Goal: Feedback & Contribution: Submit feedback/report problem

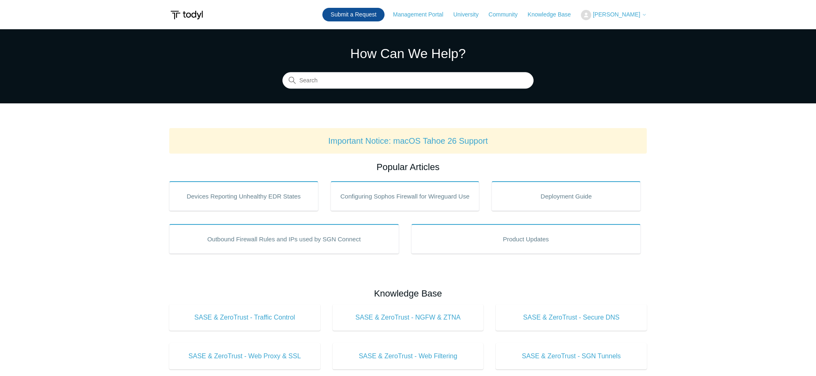
click at [366, 15] on link "Submit a Request" at bounding box center [353, 15] width 62 height 14
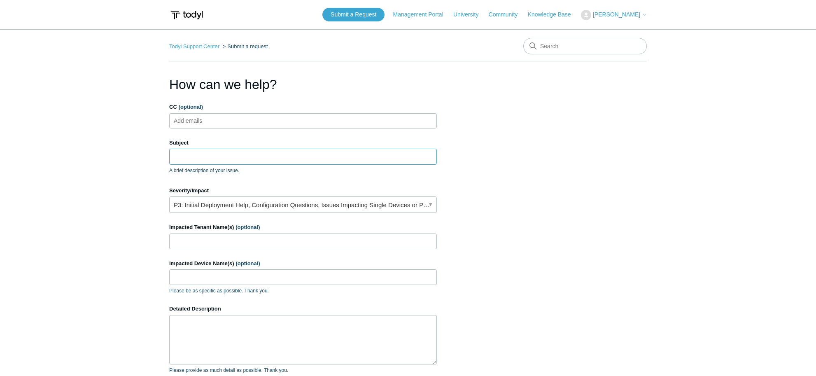
click at [202, 156] on input "Subject" at bounding box center [303, 157] width 268 height 16
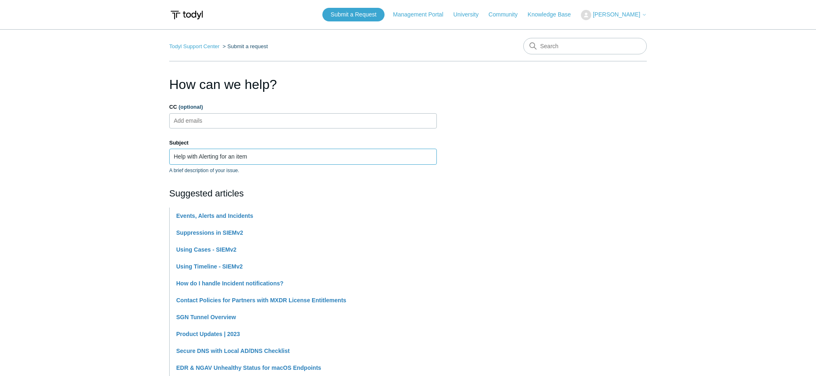
drag, startPoint x: 296, startPoint y: 156, endPoint x: 133, endPoint y: 156, distance: 163.0
click at [133, 156] on main "Todyl Support Center Submit a request How can we help? CC (optional) Add emails…" at bounding box center [408, 341] width 816 height 624
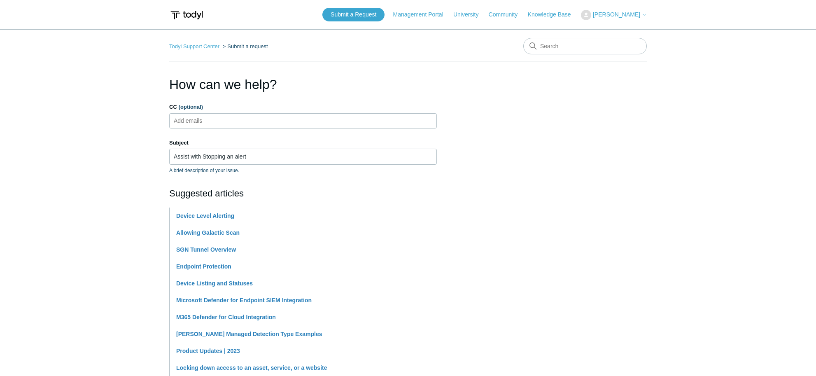
click at [742, 238] on main "Todyl Support Center Submit a request How can we help? CC (optional) Add emails…" at bounding box center [408, 341] width 816 height 624
drag, startPoint x: 261, startPoint y: 157, endPoint x: -18, endPoint y: 148, distance: 278.8
click at [0, 148] on html "Skip to main content Submit a Request Management Portal University Community Kn…" at bounding box center [408, 355] width 816 height 711
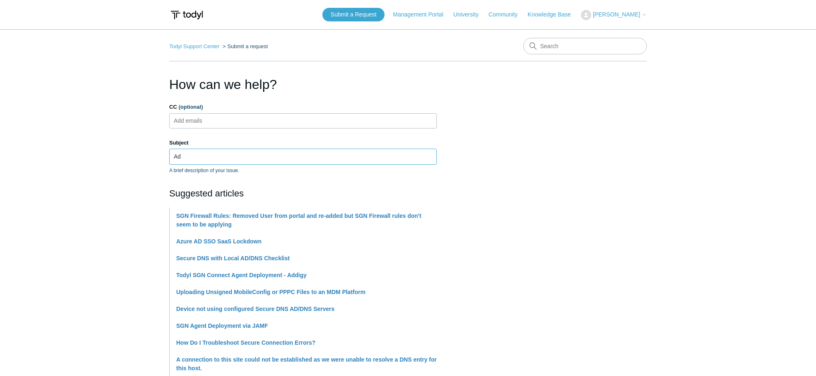
type input "A"
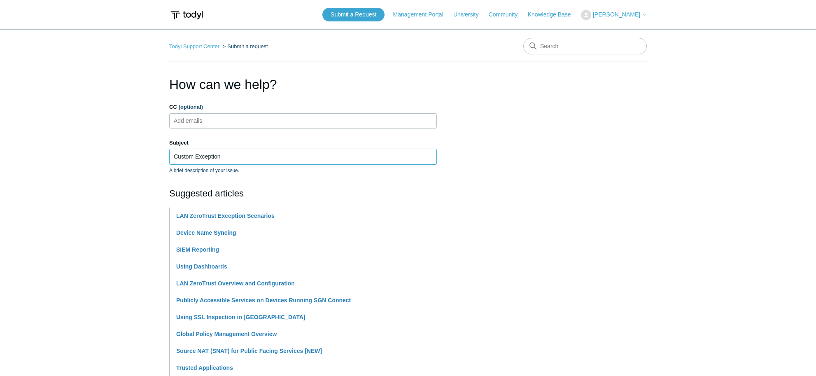
type input "Custom Exception"
drag, startPoint x: 762, startPoint y: 217, endPoint x: 753, endPoint y: 216, distance: 8.2
click at [757, 216] on main "Todyl Support Center Submit a request How can we help? CC (optional) Add emails…" at bounding box center [408, 341] width 816 height 624
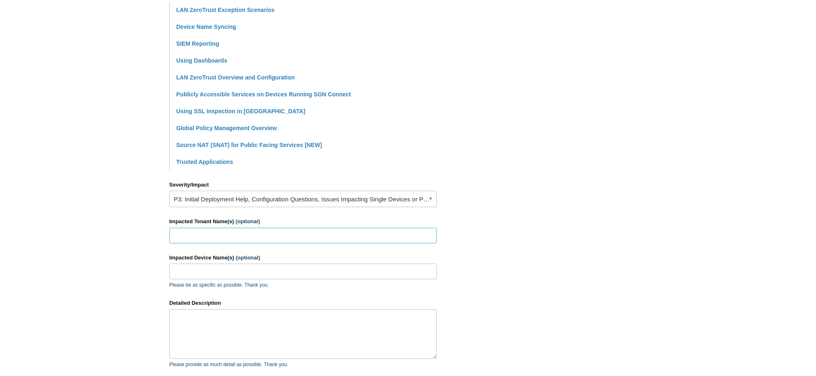
click at [208, 238] on input "Impacted Tenant Name(s) (optional)" at bounding box center [303, 236] width 268 height 16
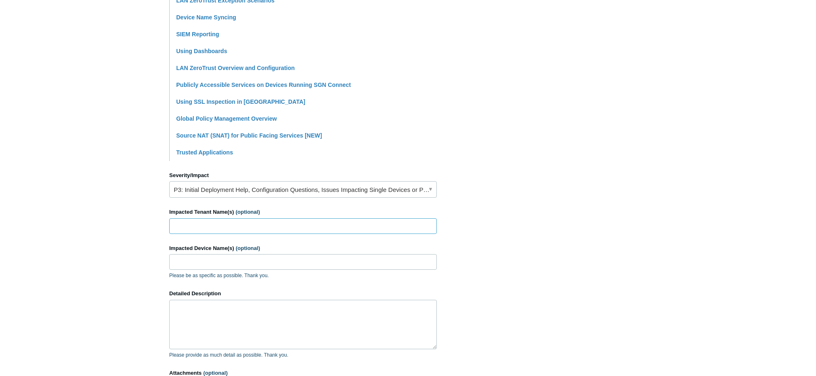
scroll to position [247, 0]
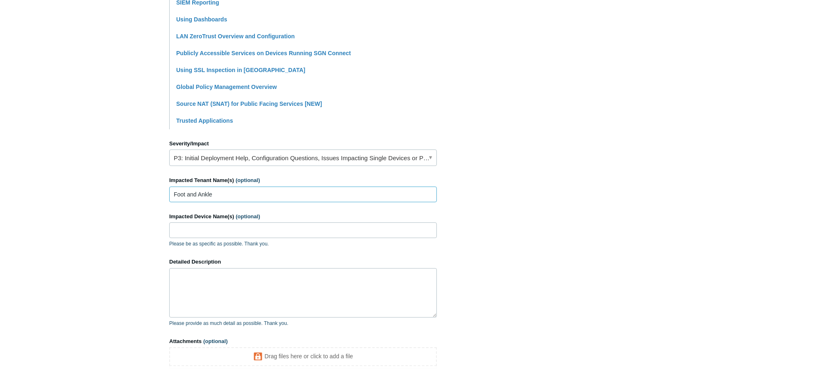
type input "Foot and Ankle"
click at [205, 231] on input "Impacted Device Name(s) (optional)" at bounding box center [303, 230] width 268 height 16
click at [187, 296] on textarea "Detailed Description" at bounding box center [303, 292] width 268 height 49
paste textarea "0011501720177509"
click at [263, 281] on textarea "0011501720177509" at bounding box center [303, 292] width 268 height 49
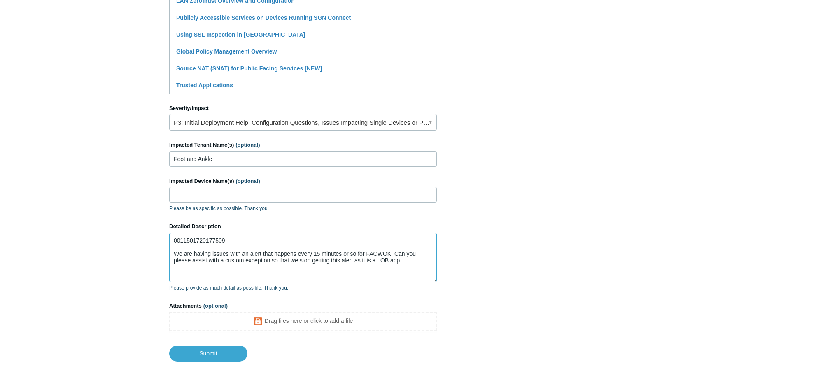
scroll to position [325, 0]
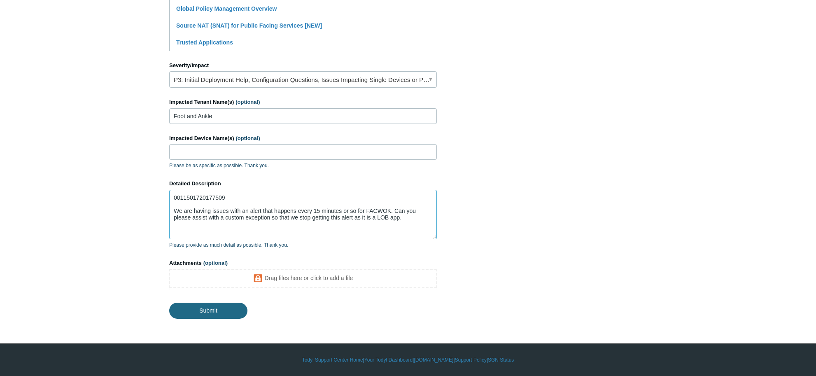
type textarea "0011501720177509 We are having issues with an alert that happens every 15 minut…"
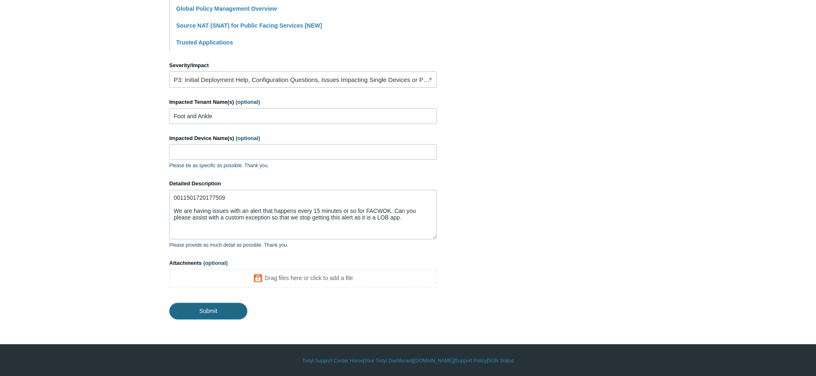
click at [203, 307] on input "Submit" at bounding box center [208, 311] width 78 height 16
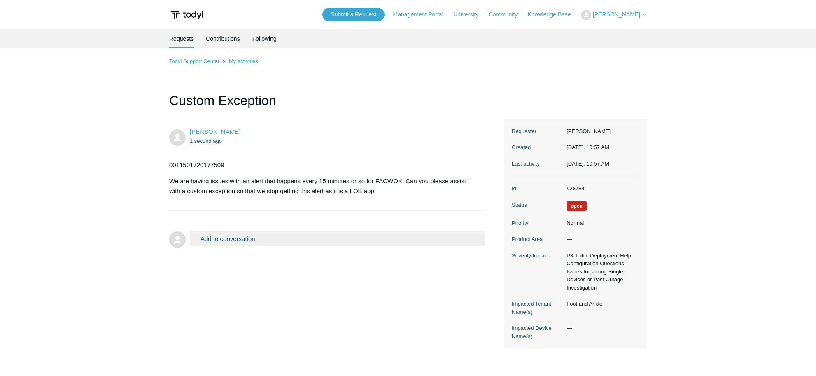
click at [638, 101] on div "Todyl Support Center My activities Custom Exception Rachel Albers 1 second ago …" at bounding box center [407, 202] width 477 height 292
